Goal: Task Accomplishment & Management: Manage account settings

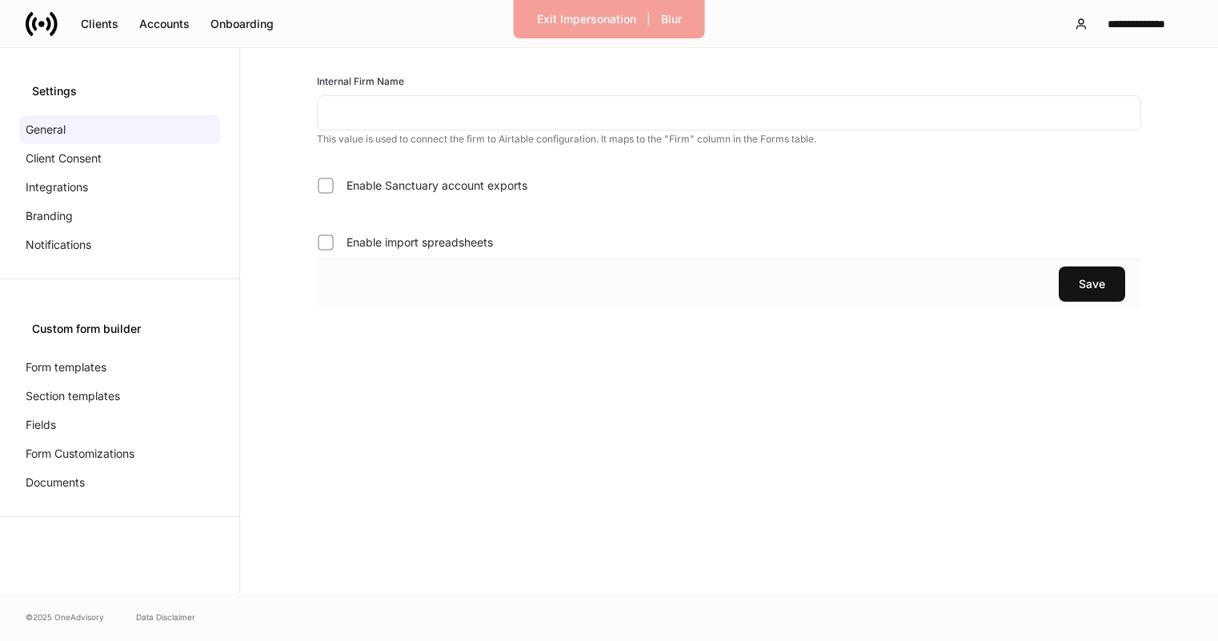
click at [355, 120] on input "text" at bounding box center [729, 112] width 824 height 35
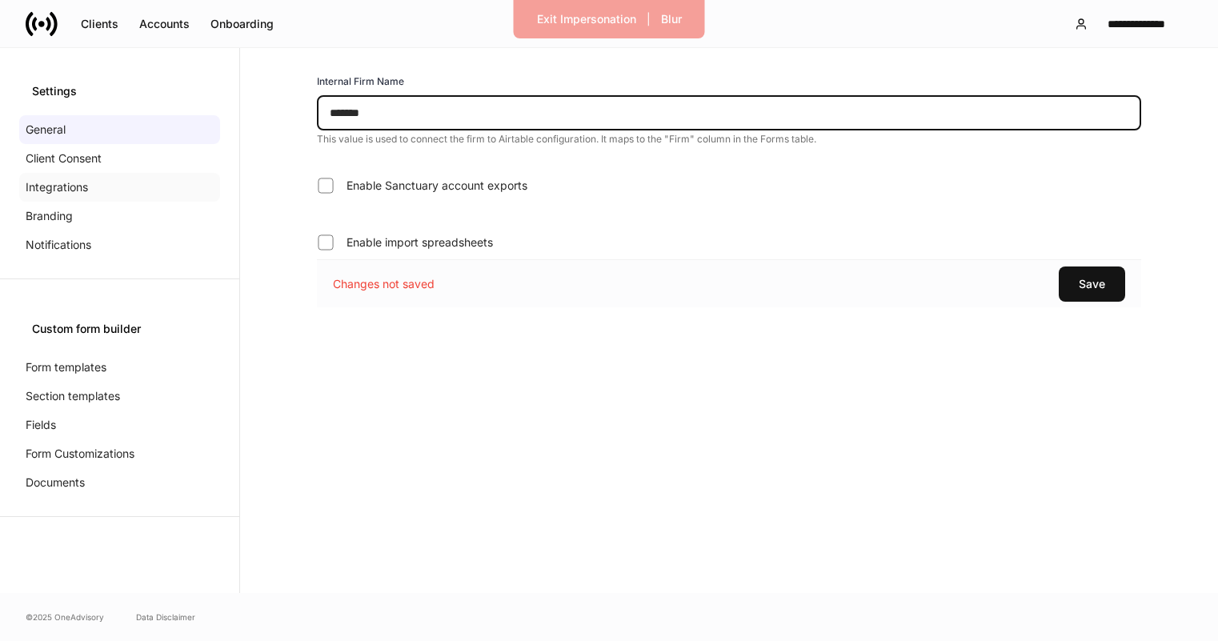
type input "*******"
click at [147, 191] on div "Integrations" at bounding box center [119, 187] width 201 height 29
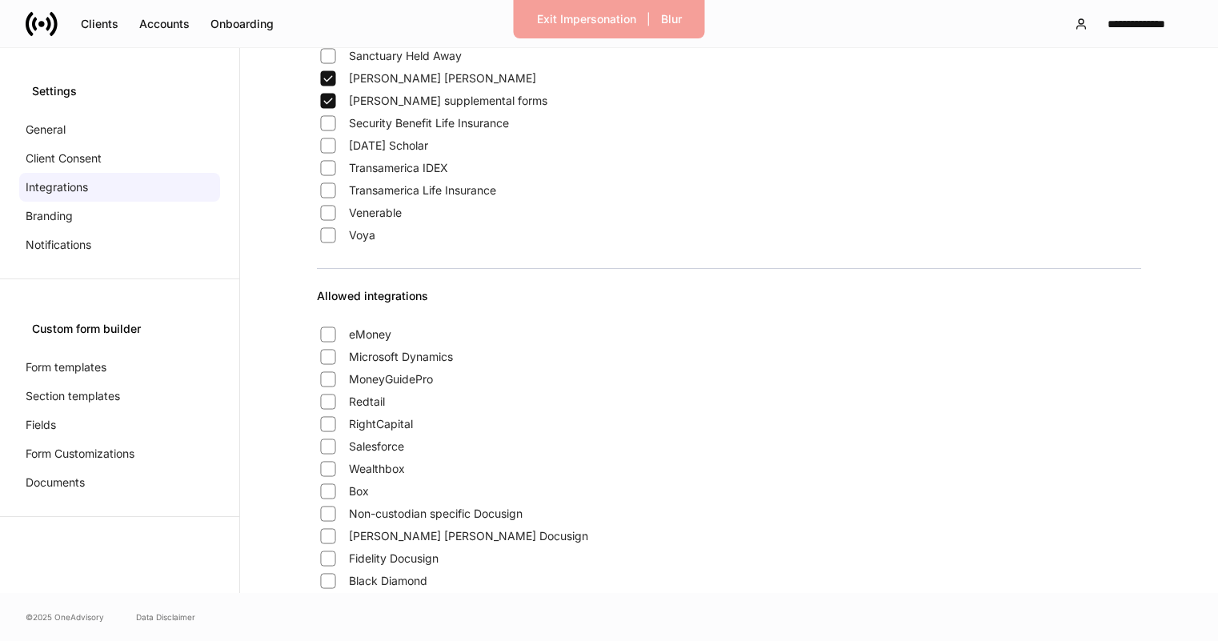
scroll to position [1025, 0]
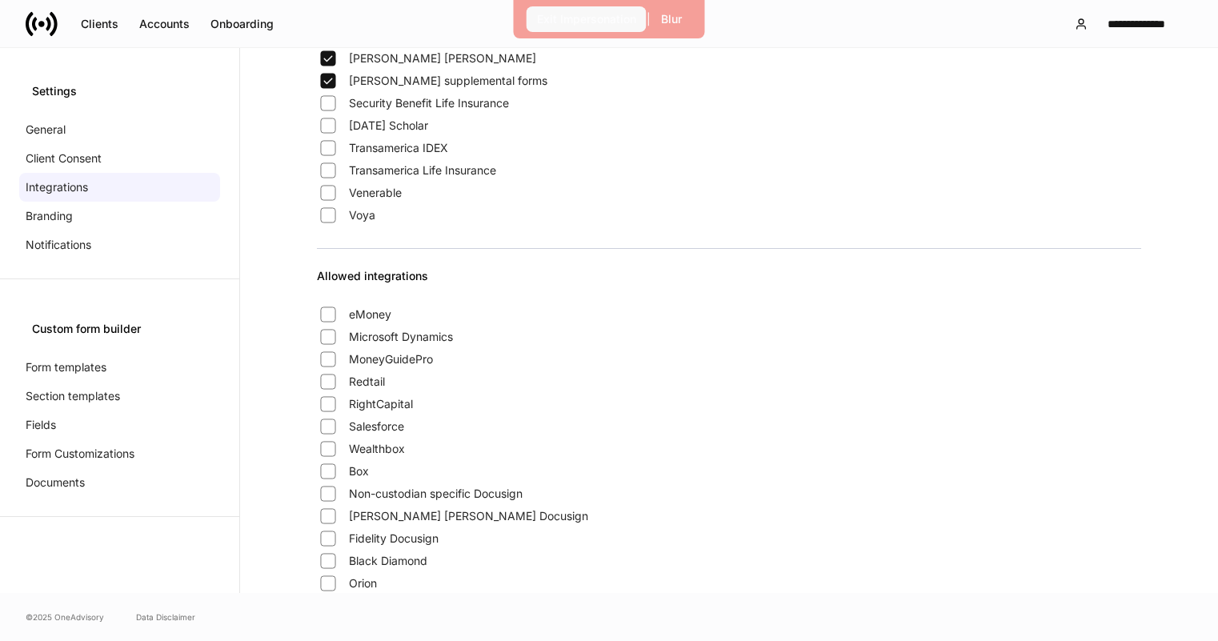
click at [570, 22] on div "Exit Impersonation" at bounding box center [586, 19] width 99 height 16
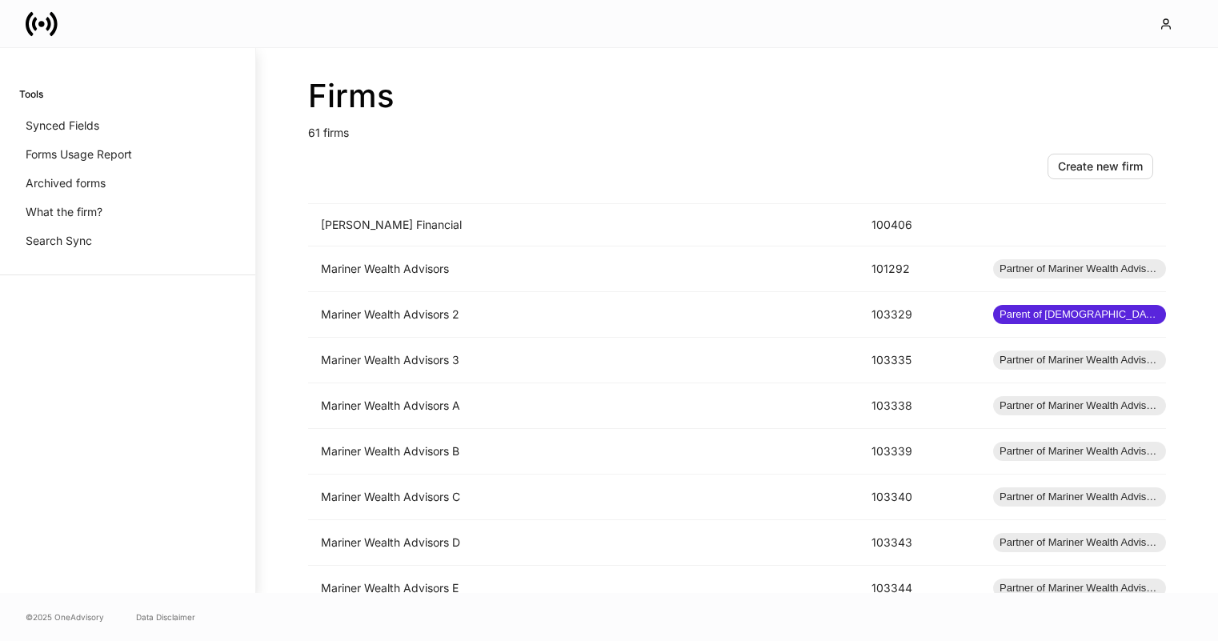
scroll to position [1504, 0]
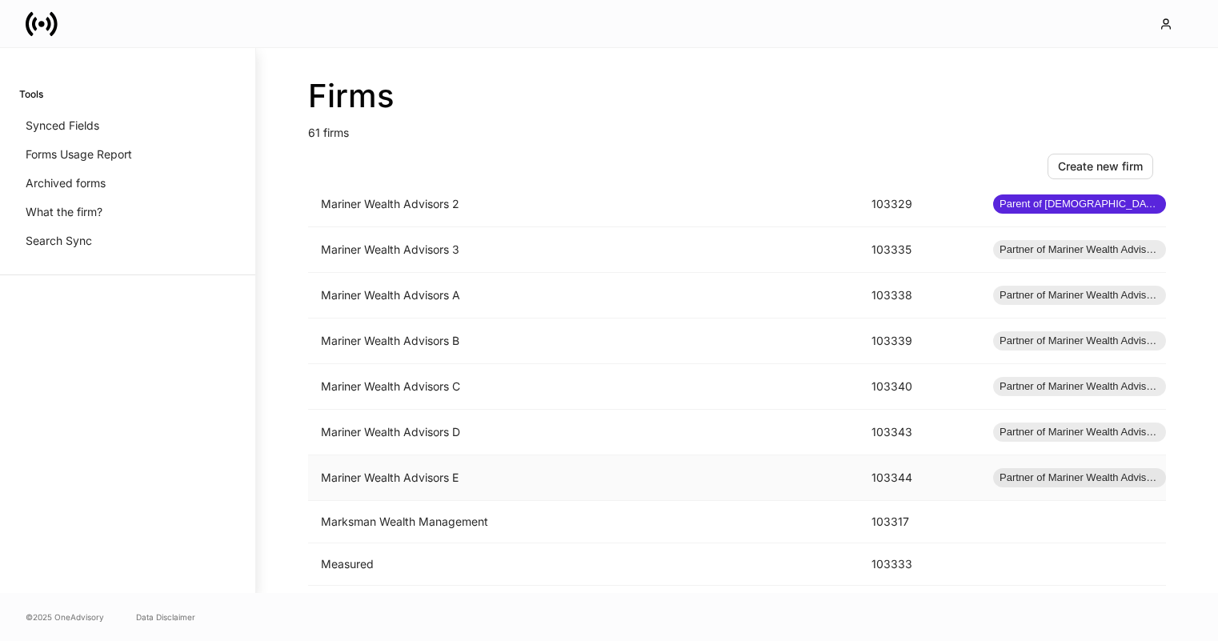
click at [575, 479] on td "Mariner Wealth Advisors E" at bounding box center [583, 478] width 551 height 46
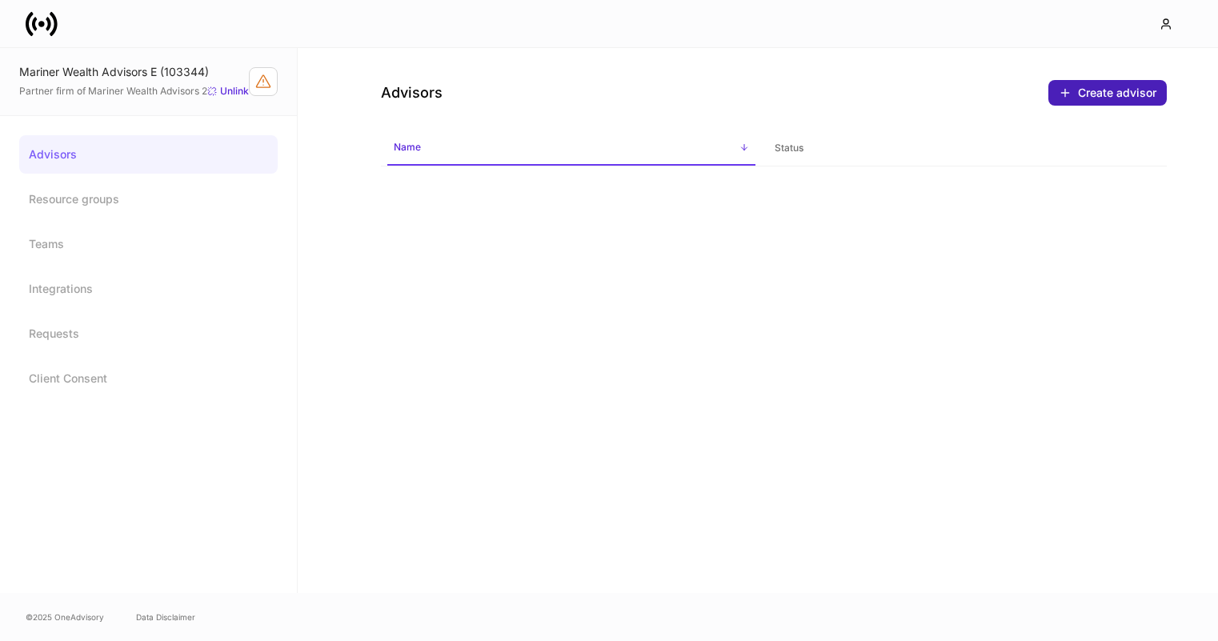
click at [1089, 88] on div "Create advisor" at bounding box center [1117, 93] width 78 height 16
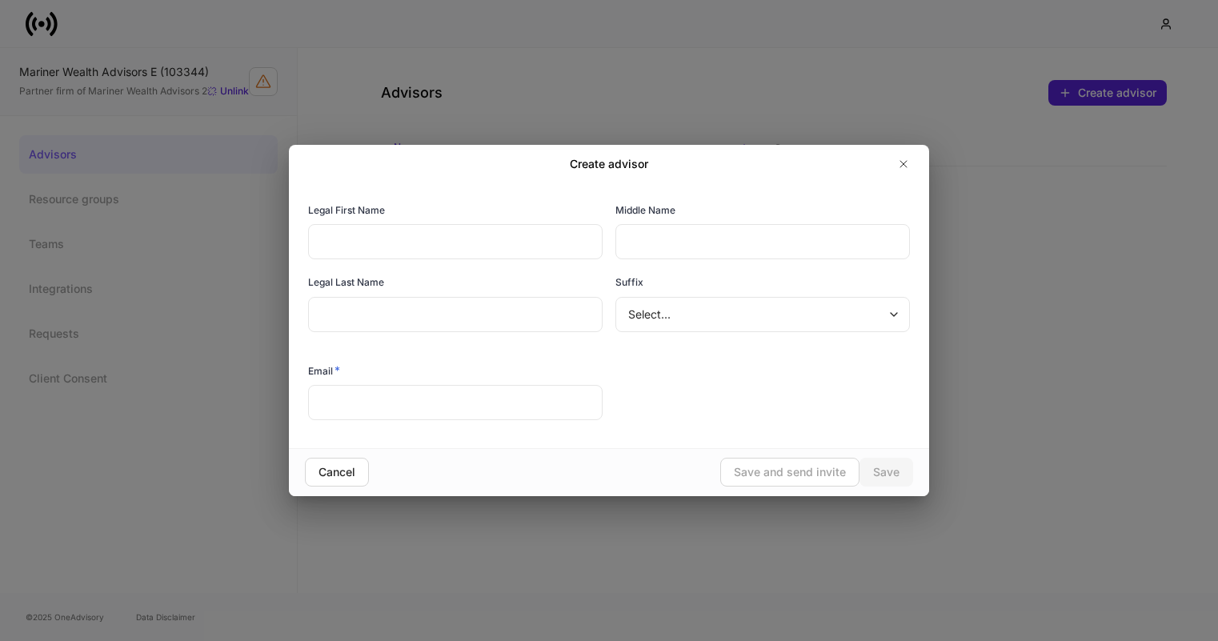
click at [498, 251] on input "text" at bounding box center [455, 241] width 295 height 35
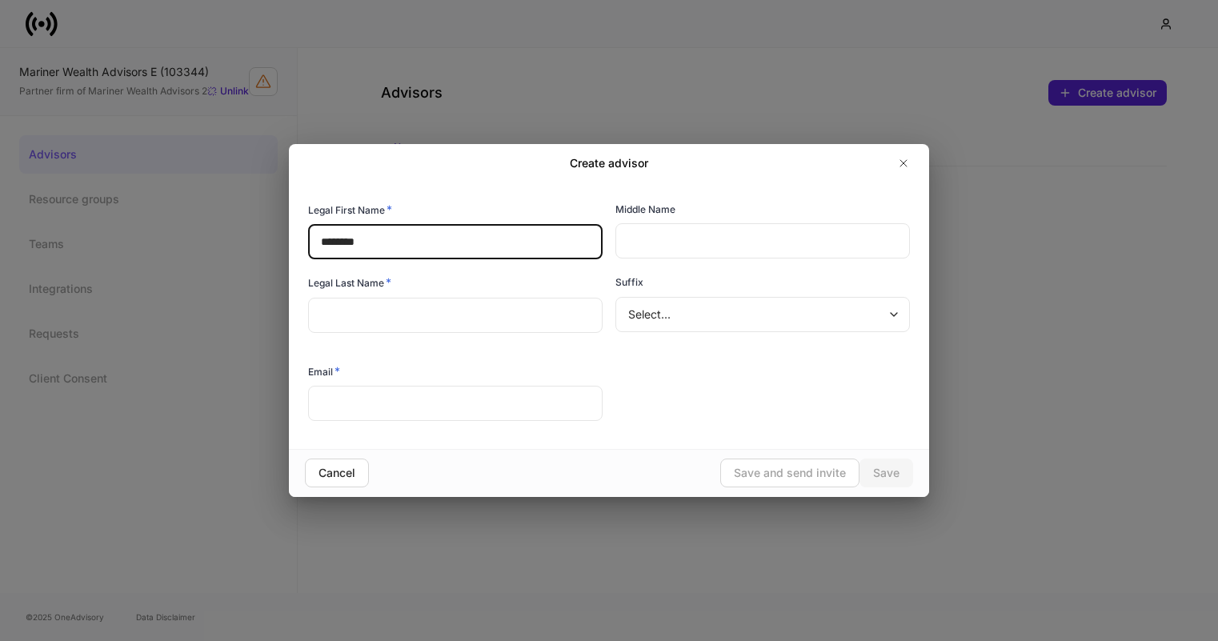
type input "********"
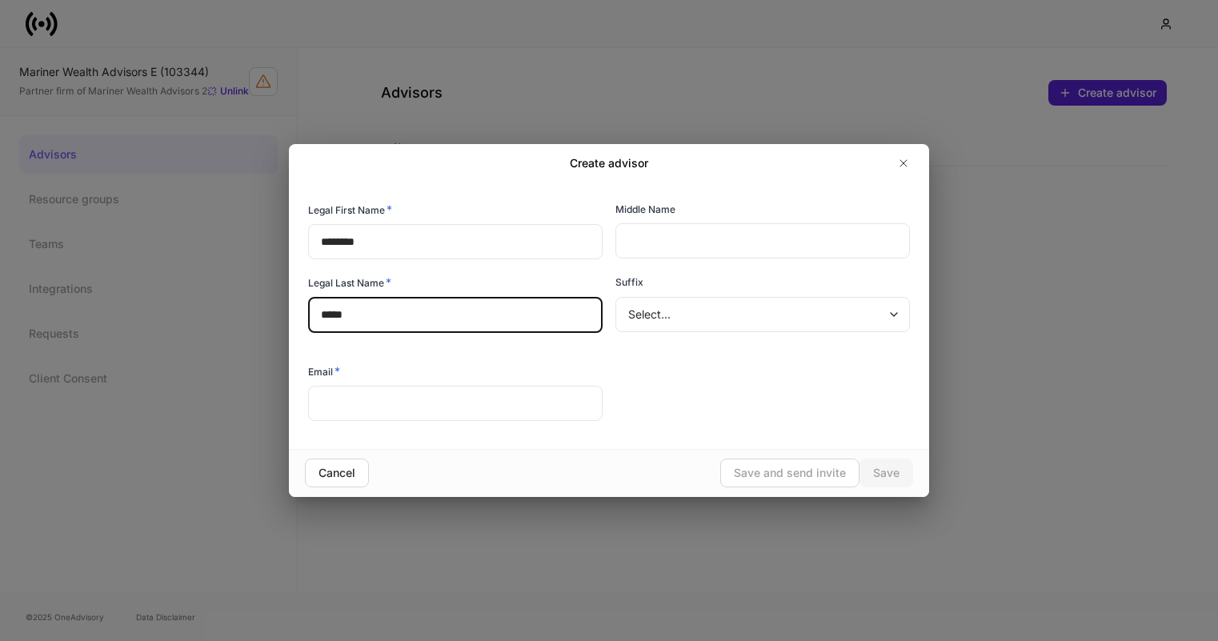
type input "*****"
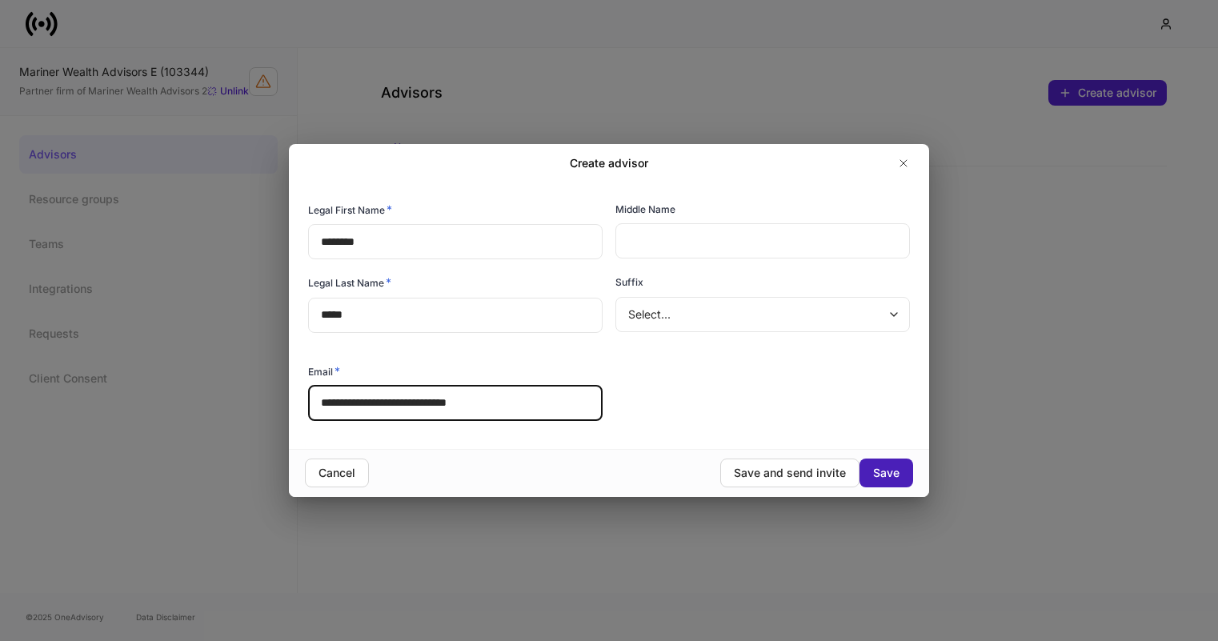
type input "**********"
click at [896, 467] on div "Save" at bounding box center [886, 473] width 26 height 16
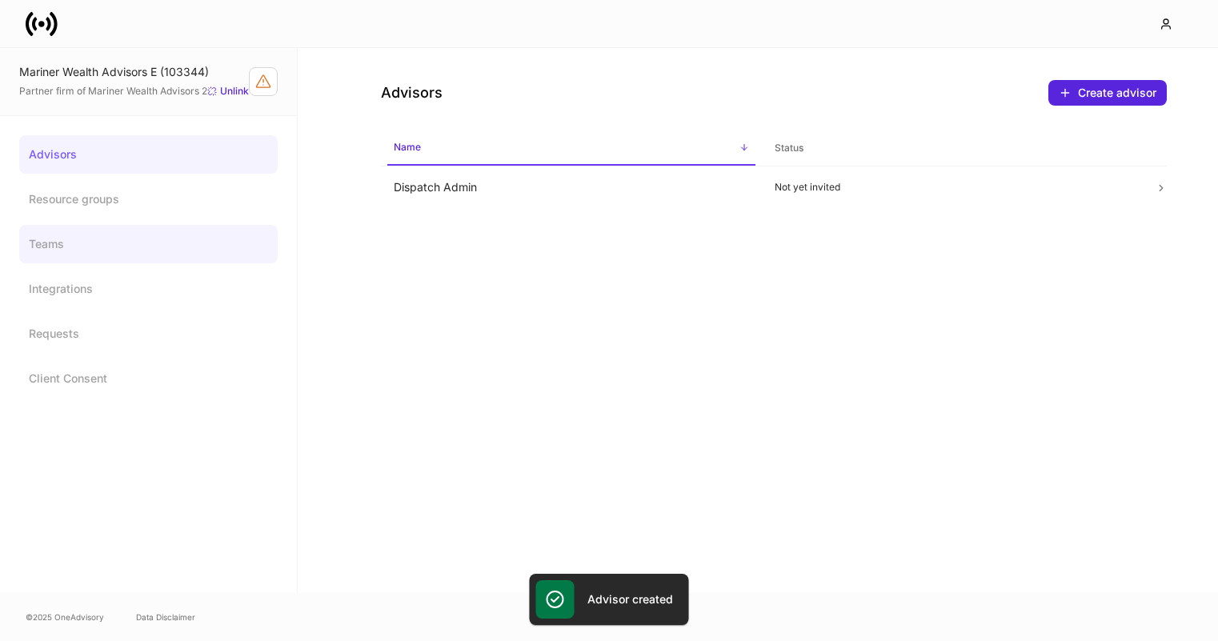
click at [54, 255] on link "Teams" at bounding box center [148, 244] width 259 height 38
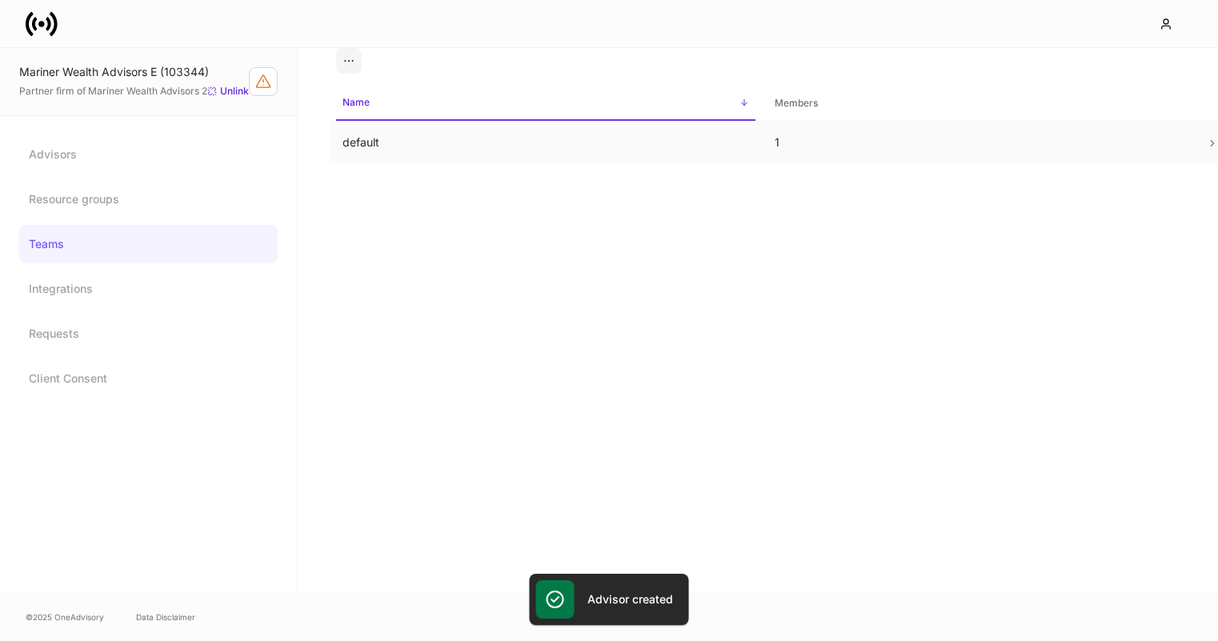
click at [492, 157] on td "default" at bounding box center [546, 143] width 432 height 42
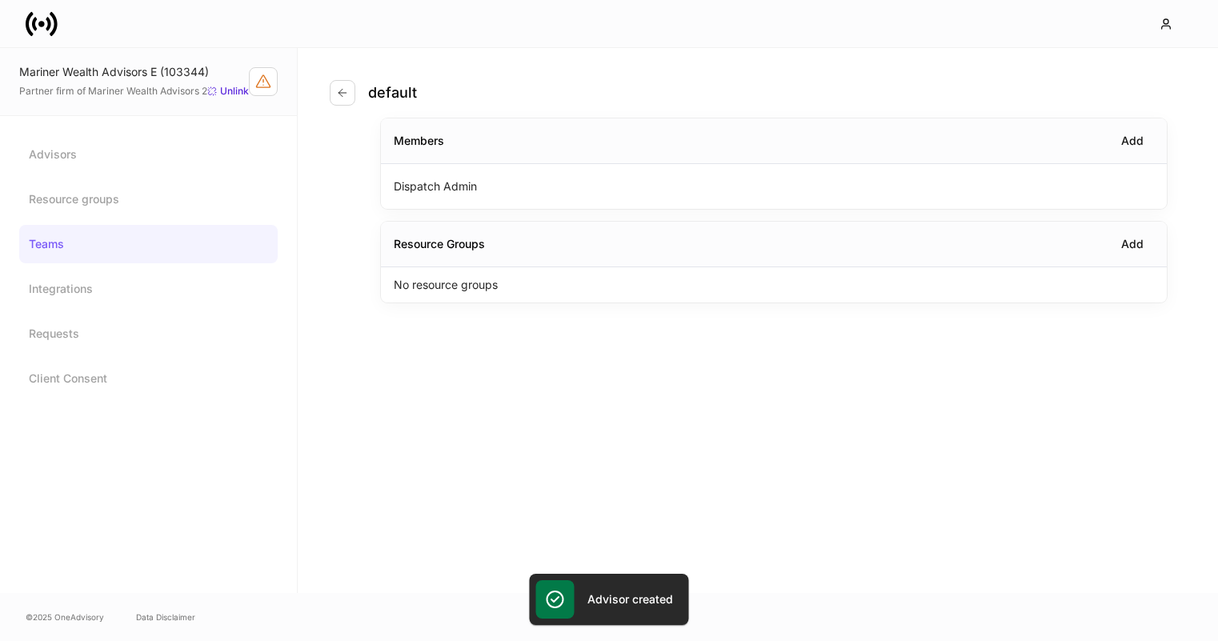
click at [516, 287] on div "No resource groups" at bounding box center [774, 284] width 786 height 35
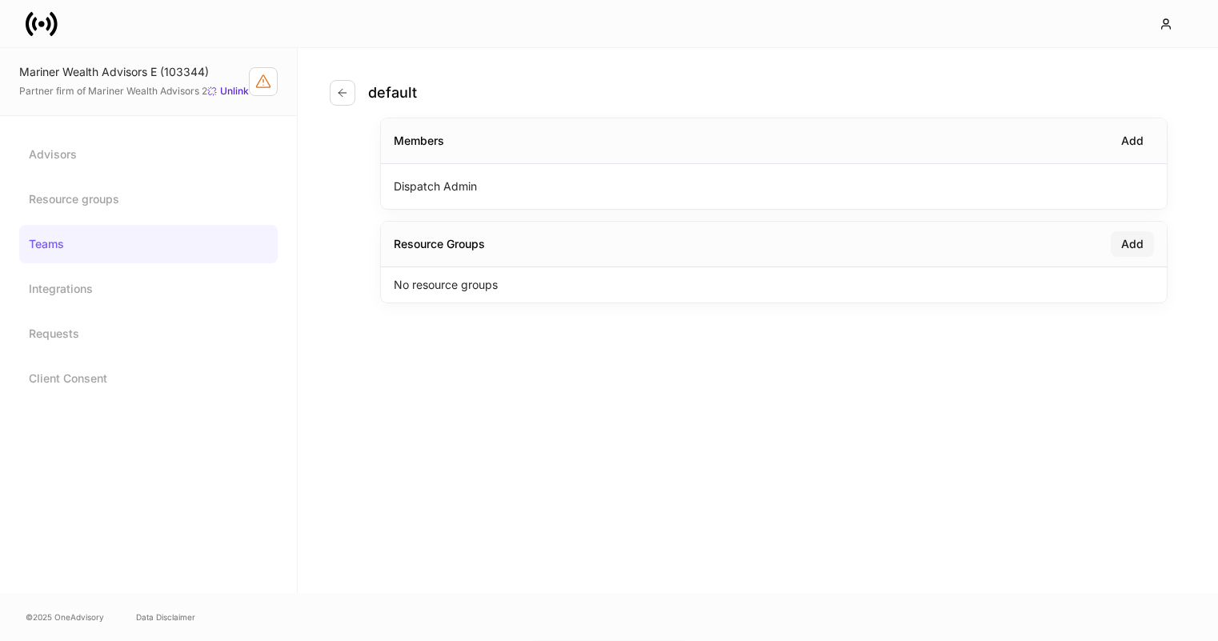
click at [1141, 247] on div "Add" at bounding box center [1132, 244] width 22 height 16
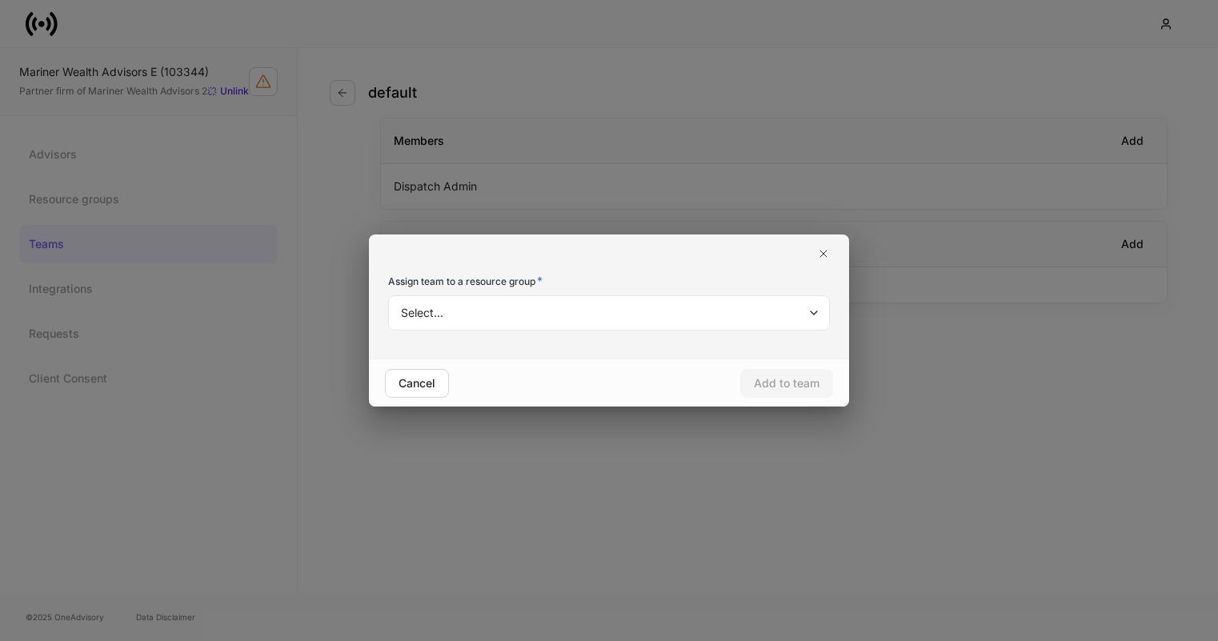
click at [736, 319] on body "Mariner Wealth Advisors E (103344) Partner firm of Mariner Wealth Advisors 2 Un…" at bounding box center [609, 320] width 1218 height 641
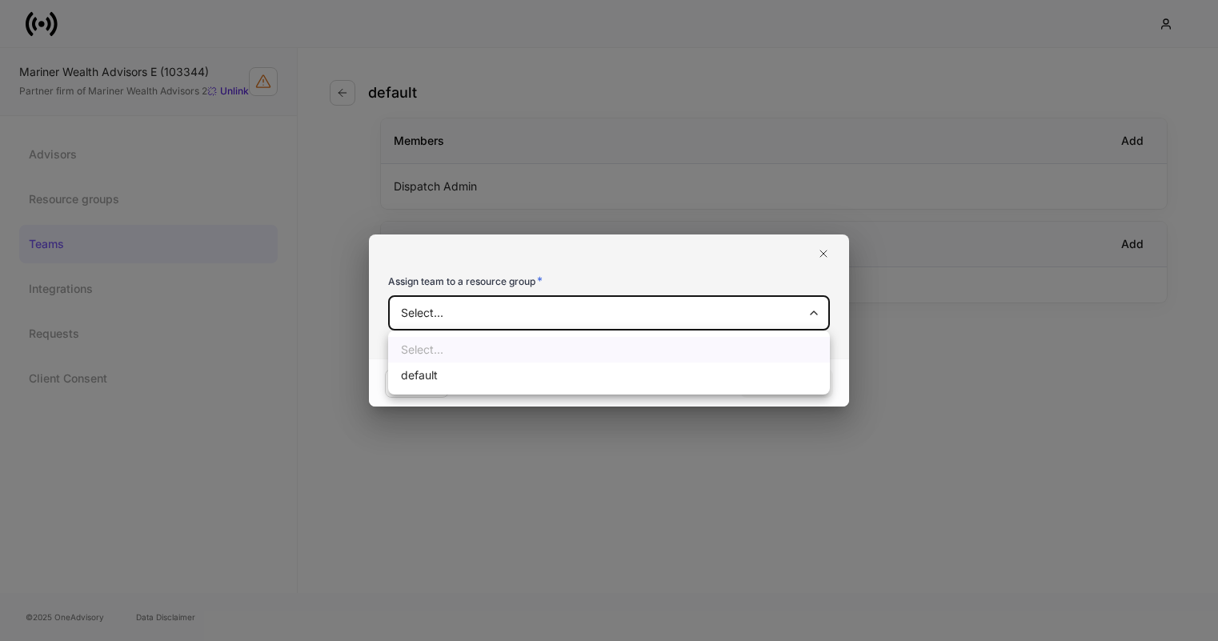
click at [689, 371] on li "default" at bounding box center [609, 376] width 442 height 26
type input "**********"
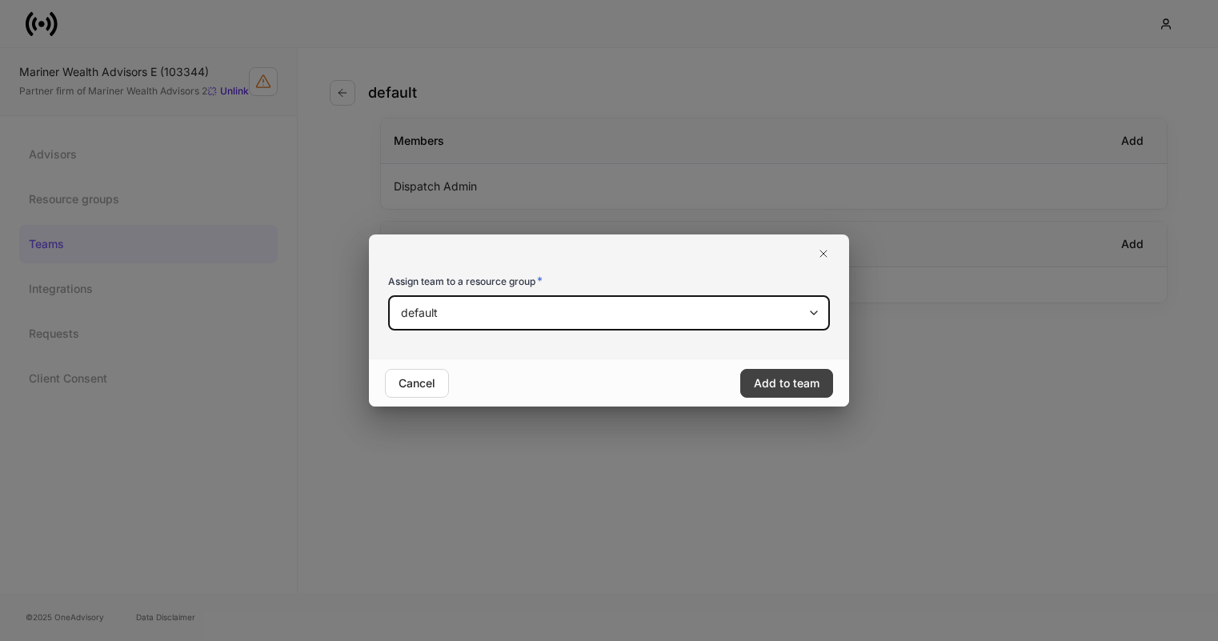
click at [780, 377] on div "Add to team" at bounding box center [787, 383] width 66 height 16
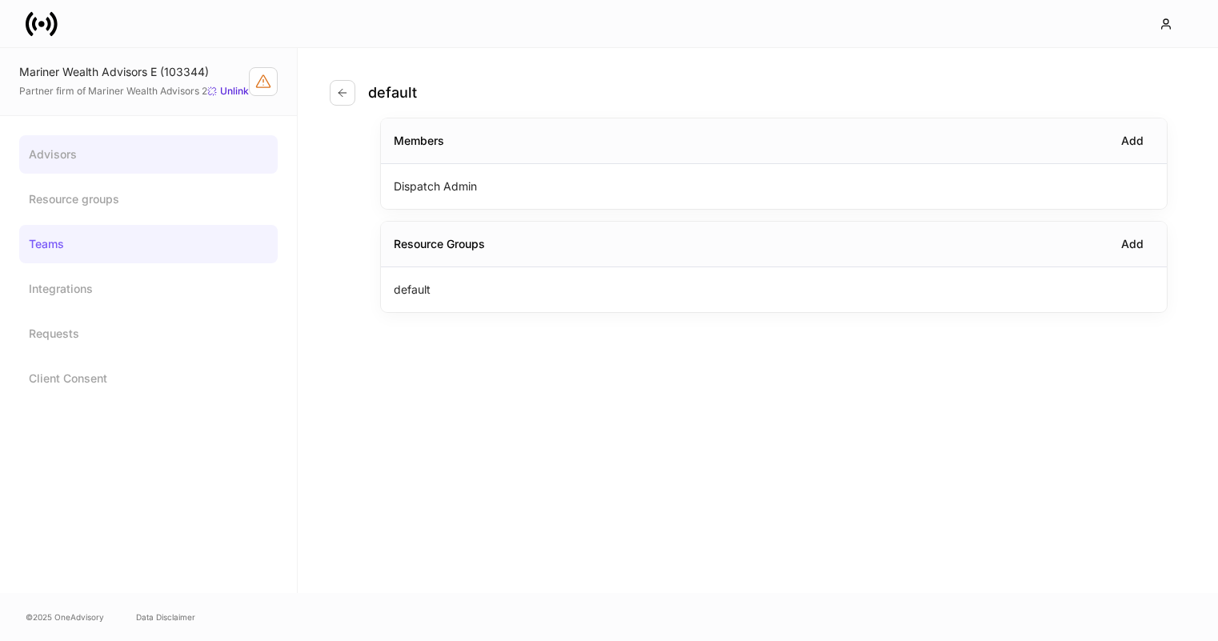
click at [96, 162] on link "Advisors" at bounding box center [148, 154] width 259 height 38
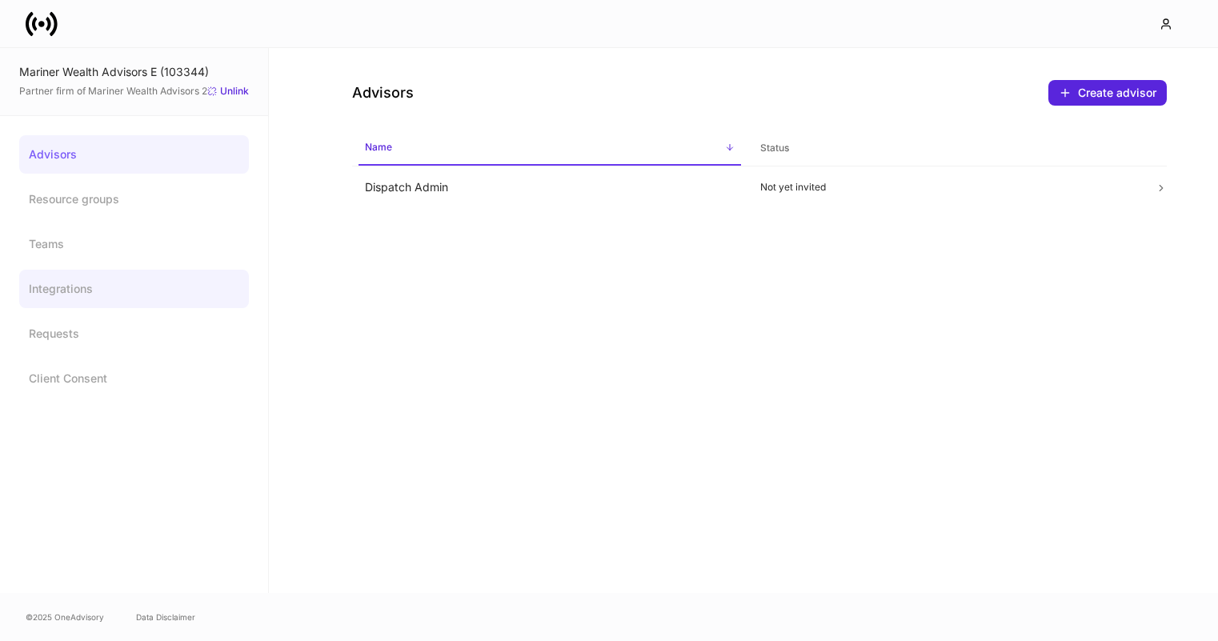
click at [125, 298] on link "Integrations" at bounding box center [134, 289] width 230 height 38
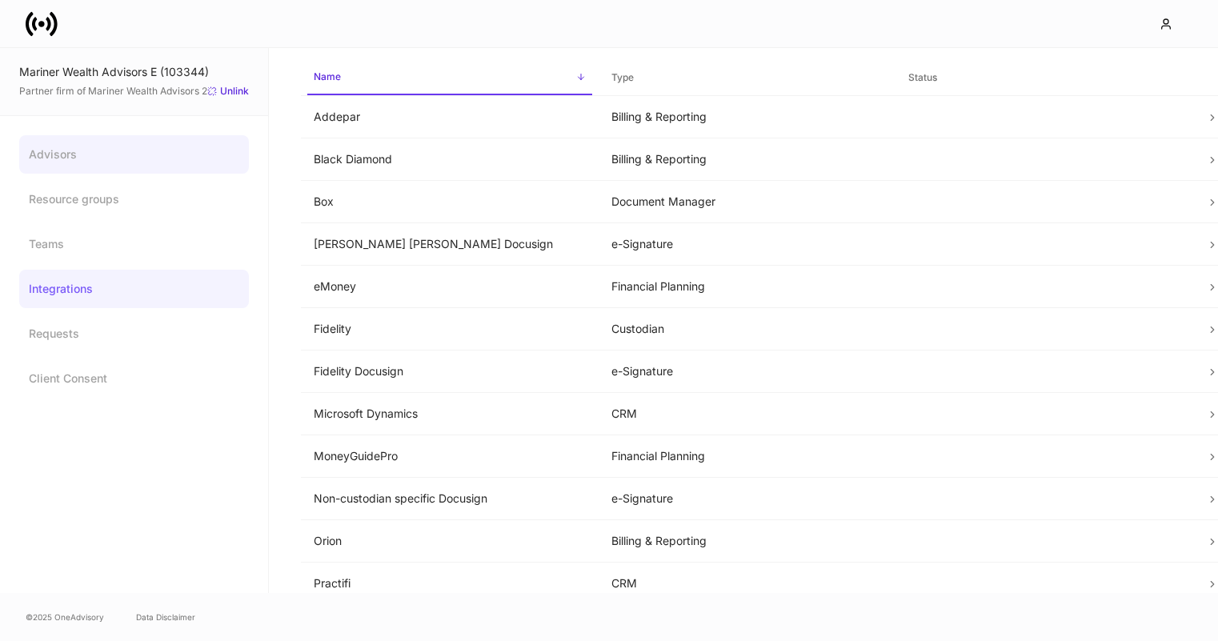
click at [134, 154] on link "Advisors" at bounding box center [134, 154] width 230 height 38
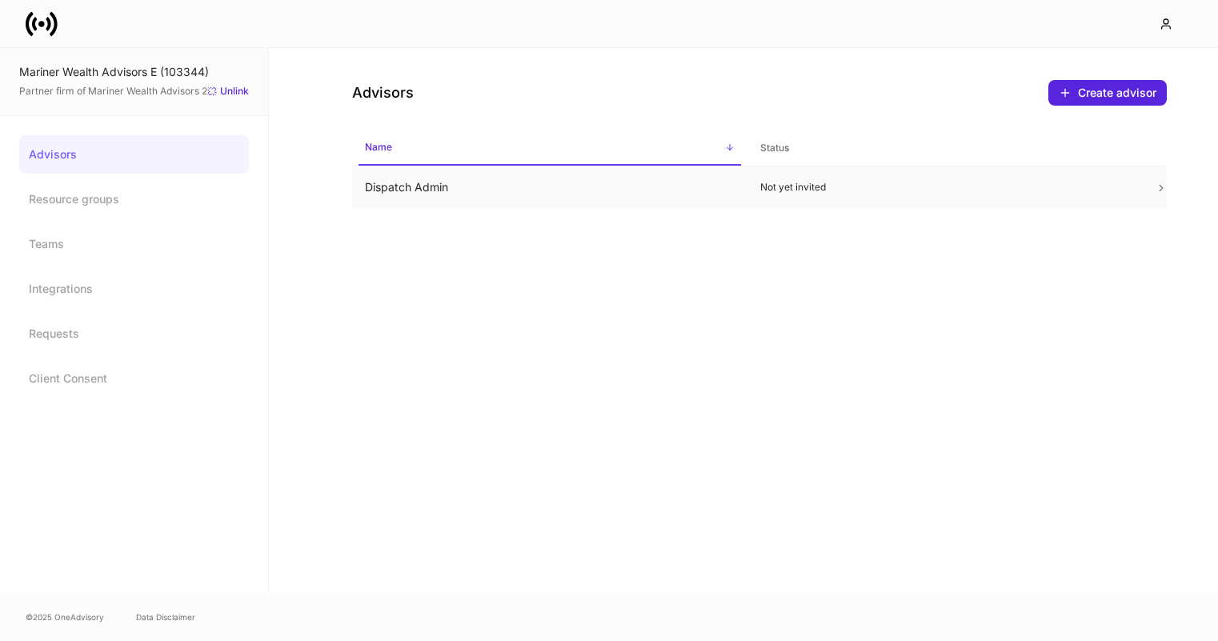
click at [527, 194] on td "Dispatch Admin" at bounding box center [549, 187] width 395 height 42
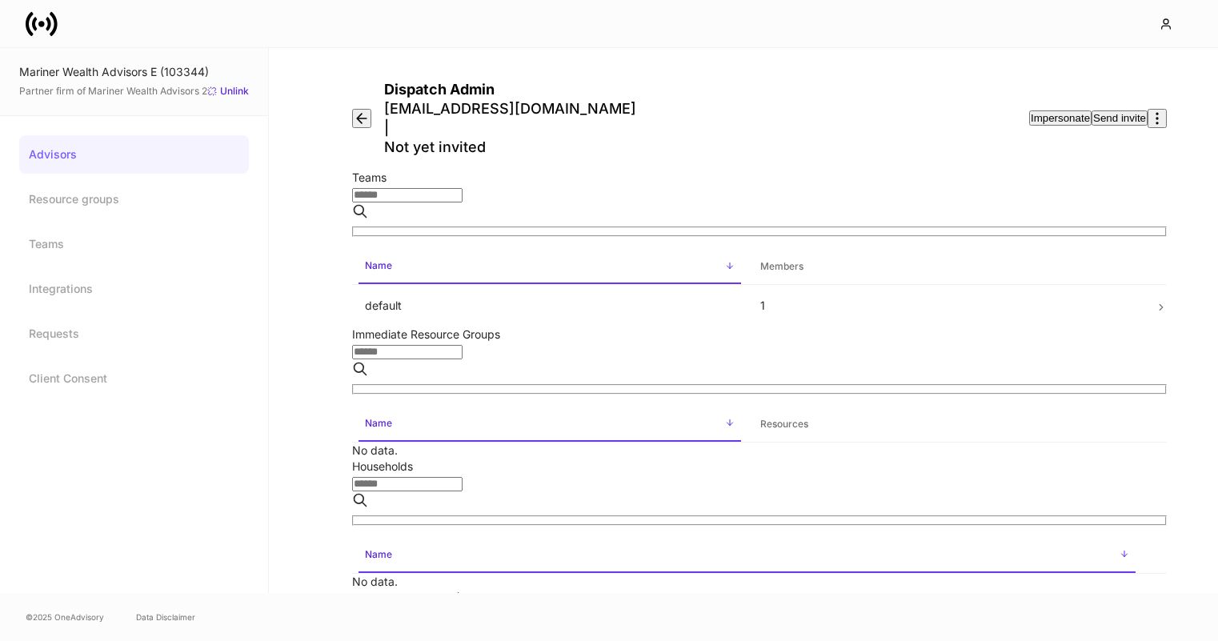
click at [1031, 112] on div "Impersonate" at bounding box center [1060, 118] width 59 height 12
